Goal: Find specific page/section: Find specific page/section

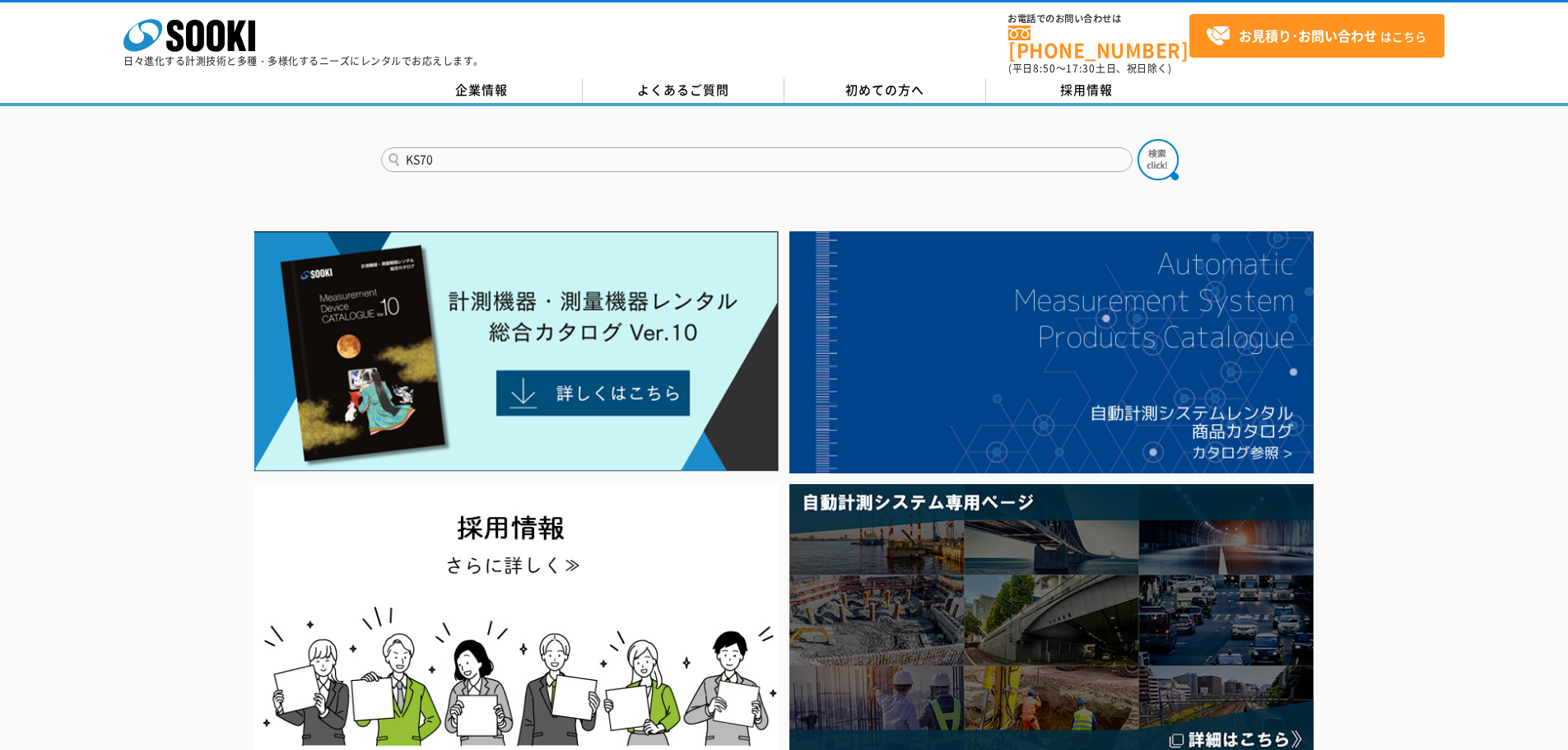
type input "KS70"
click at [1137, 139] on button at bounding box center [1157, 159] width 41 height 41
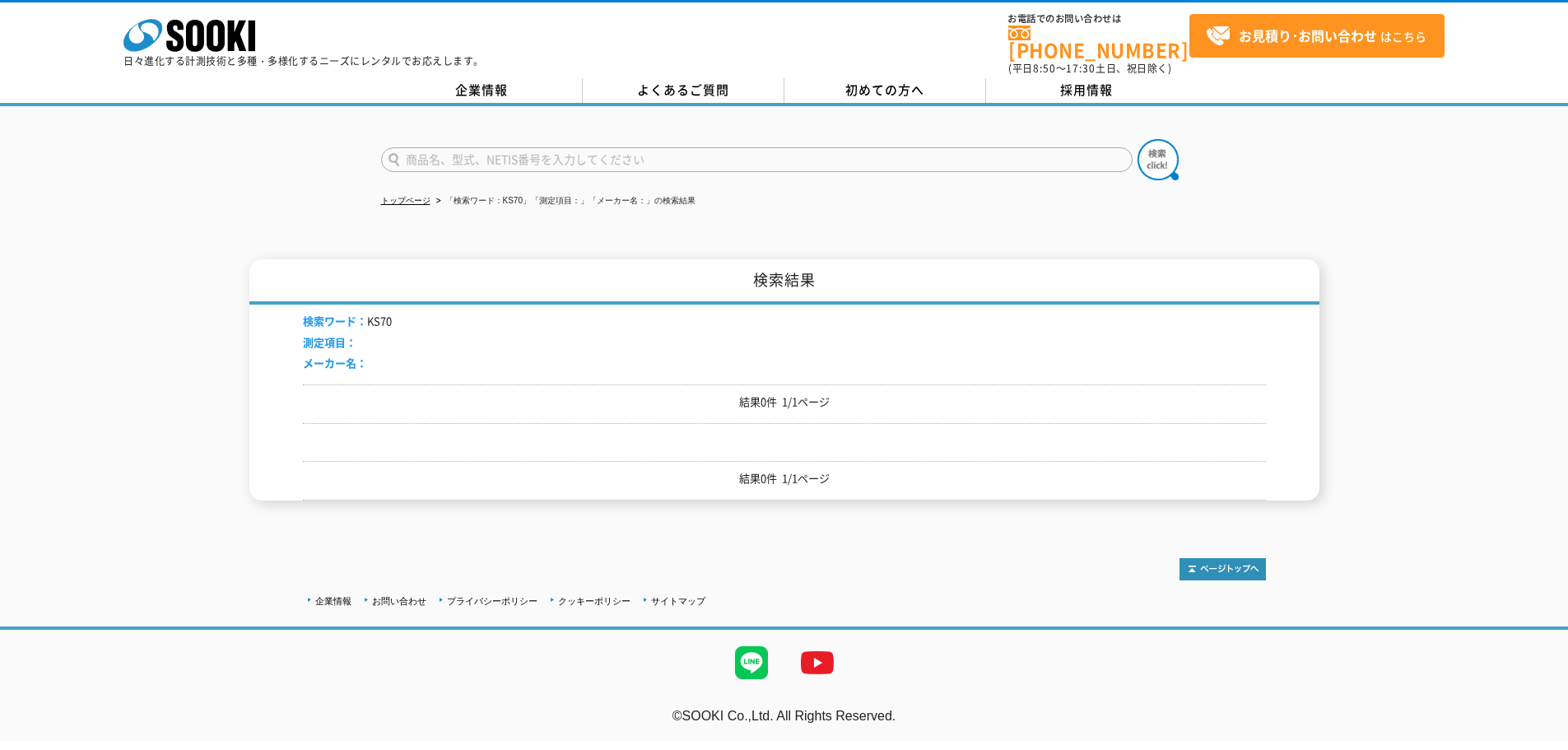
click at [432, 147] on input "text" at bounding box center [757, 160] width 752 height 25
type input "KS-70"
click at [1137, 139] on button at bounding box center [1157, 159] width 41 height 41
click at [931, 345] on div "検索ワード： KS-70 測定項目： メーカー名：" at bounding box center [784, 344] width 963 height 79
click at [441, 151] on input "text" at bounding box center [757, 160] width 752 height 25
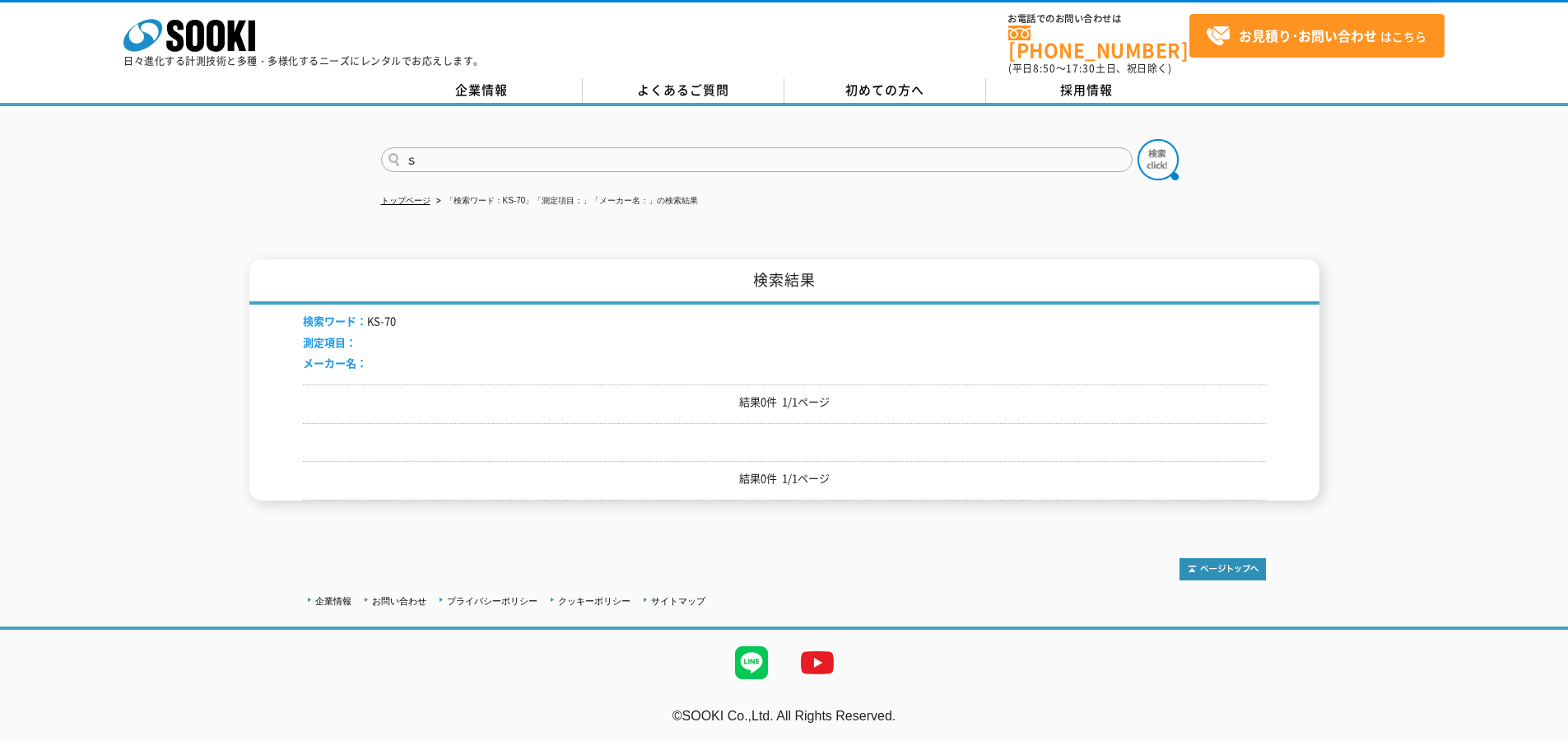
type input "さ"
type input "商品名、型式、NETIS番号を入力してください"
click at [422, 159] on input "text" at bounding box center [757, 160] width 752 height 25
paste input "ＳＫ－５０ＣＨＴ"
type input "ＳＫ－５０ＣＨＴ"
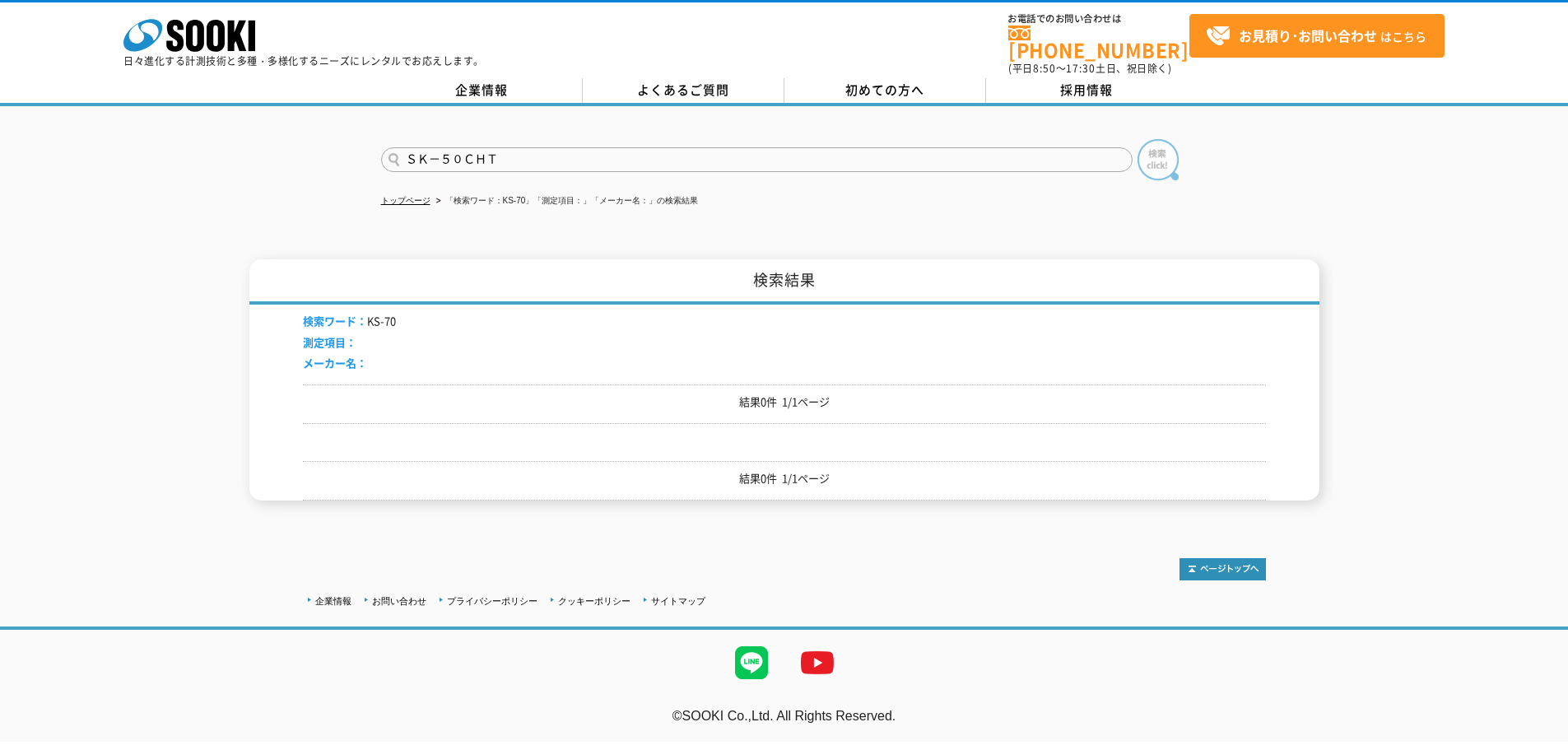
click at [1171, 151] on img at bounding box center [1157, 159] width 41 height 41
